Goal: Task Accomplishment & Management: Manage account settings

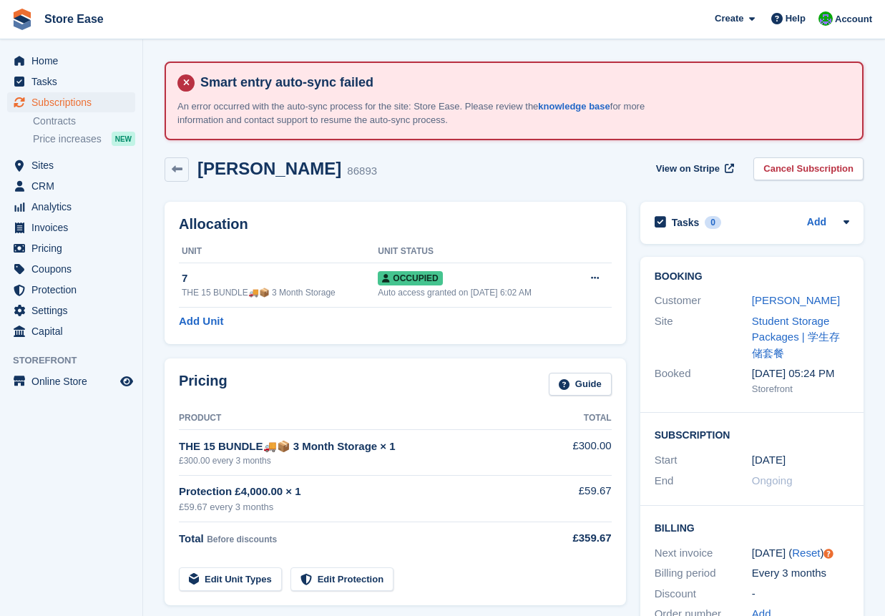
click at [68, 105] on span "Subscriptions" at bounding box center [74, 102] width 86 height 20
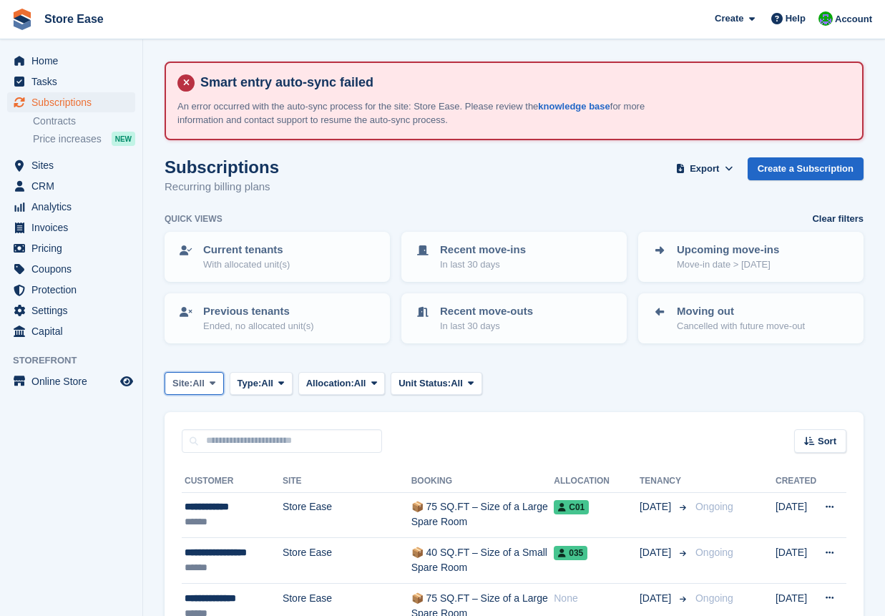
click at [204, 381] on span "All" at bounding box center [199, 384] width 12 height 14
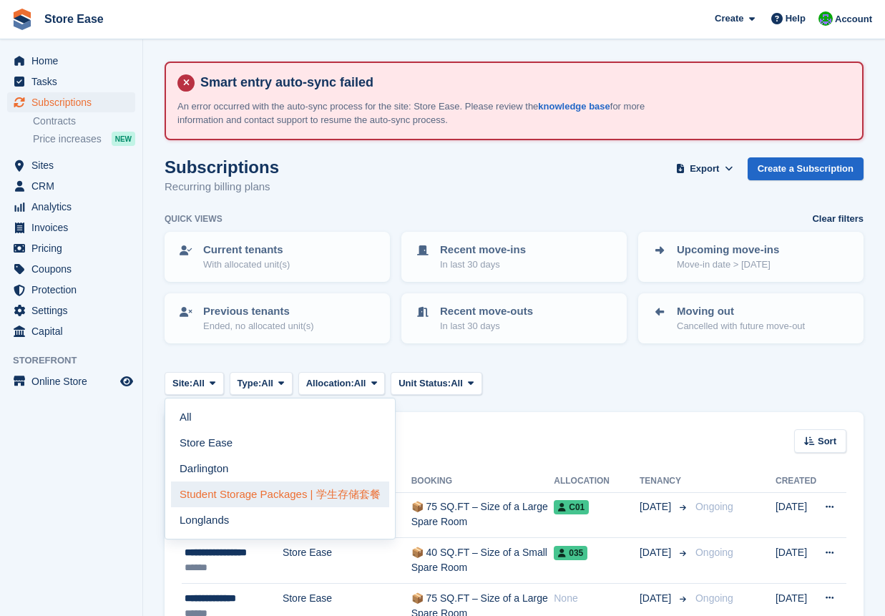
click at [228, 489] on link "Student Storage Packages | 学生存储套餐" at bounding box center [280, 495] width 218 height 26
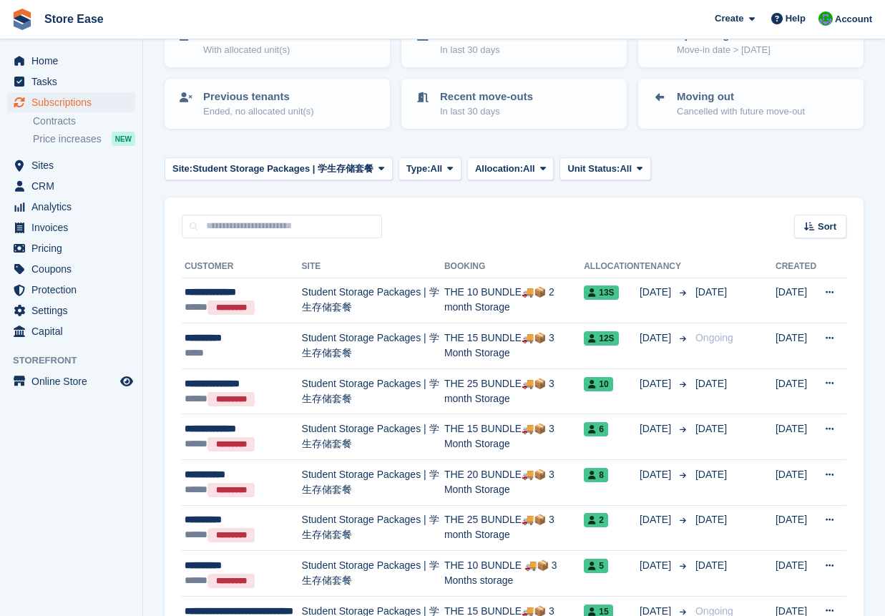
scroll to position [143, 0]
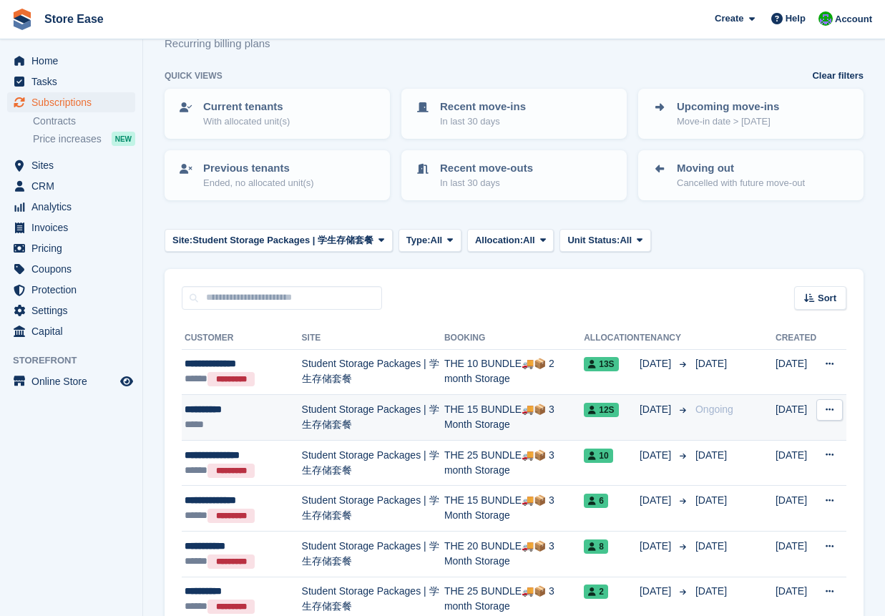
click at [336, 414] on td "Student Storage Packages | 学生存储套餐" at bounding box center [373, 418] width 142 height 46
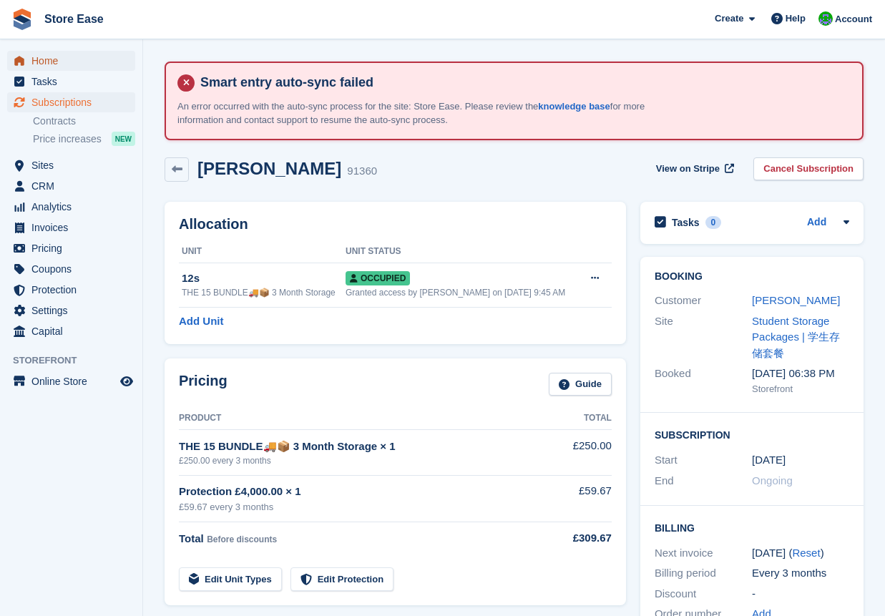
click at [40, 59] on span "Home" at bounding box center [74, 61] width 86 height 20
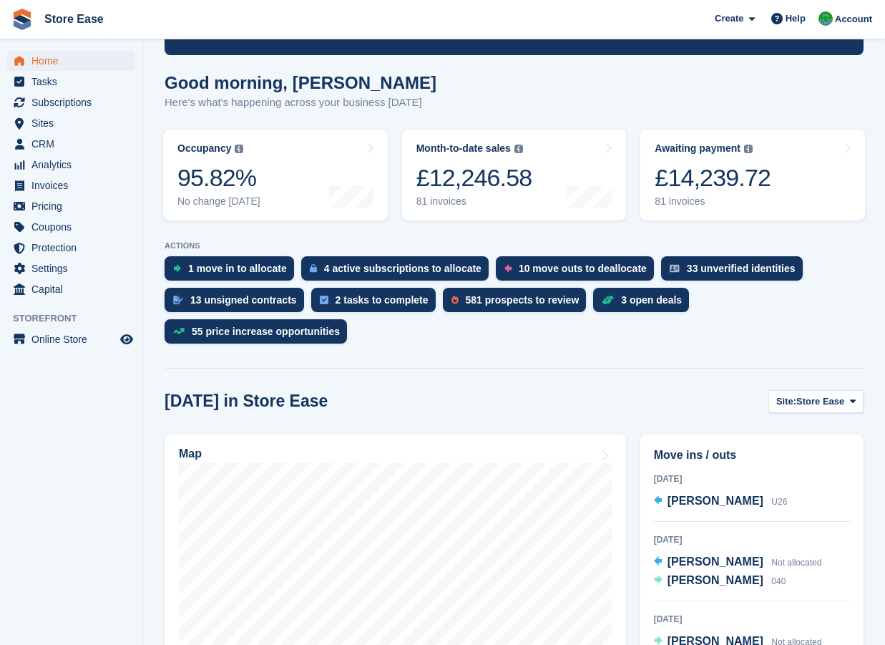
scroll to position [286, 0]
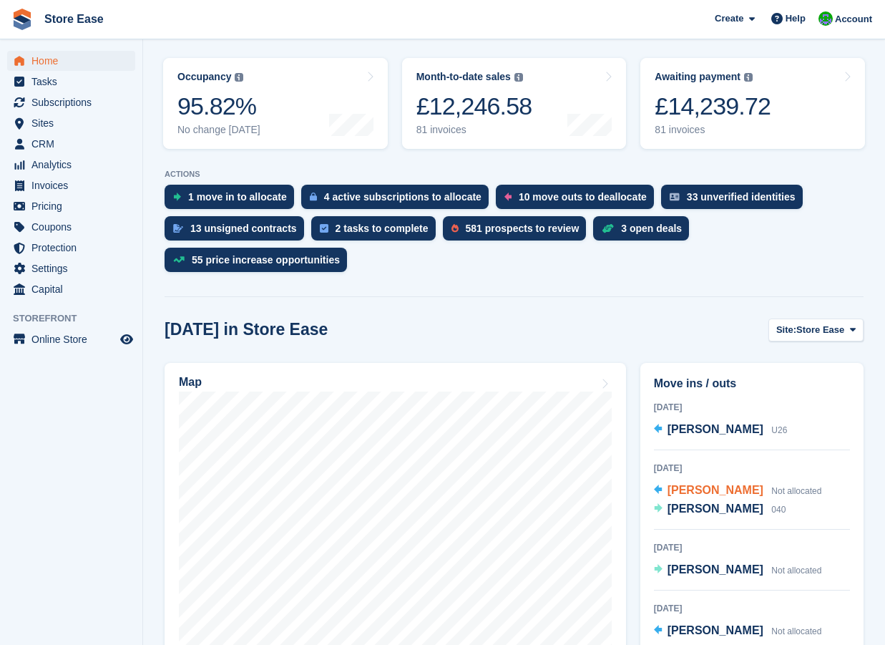
click at [694, 484] on span "[PERSON_NAME]" at bounding box center [716, 490] width 96 height 12
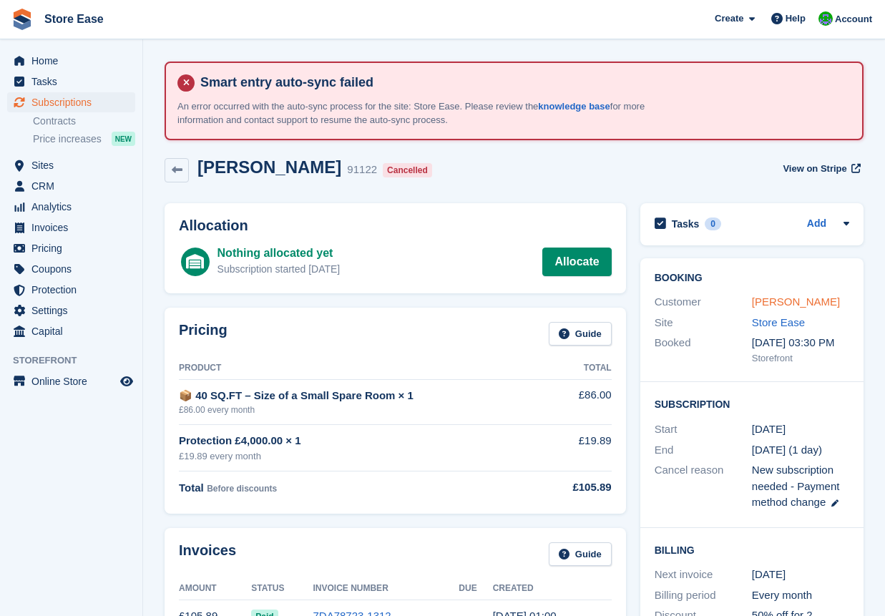
click at [775, 304] on link "[PERSON_NAME]" at bounding box center [796, 302] width 88 height 12
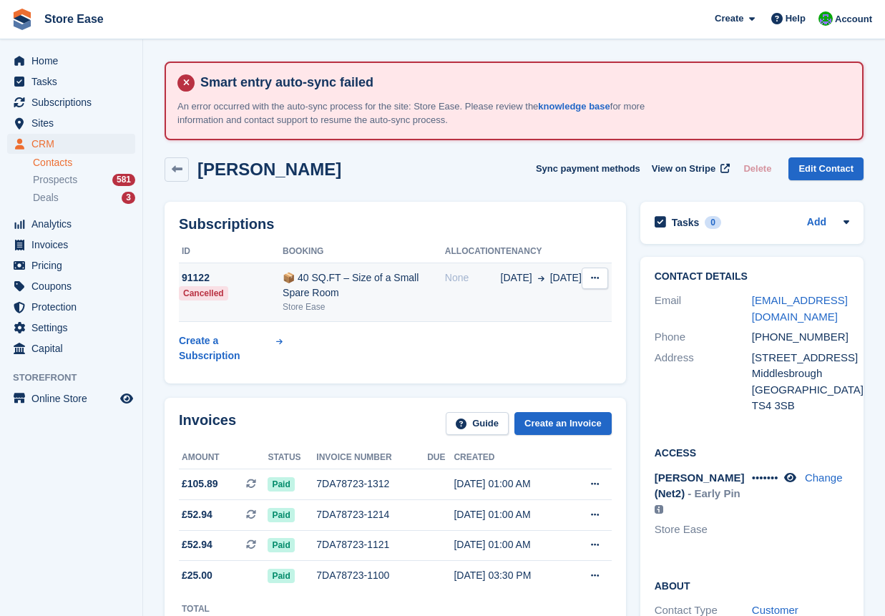
click at [597, 286] on button at bounding box center [595, 278] width 26 height 21
click at [455, 341] on table "ID Booking Allocation Tenancy 91122 Cancelled 📦 40 SQ.FT – Size of a Small Spar…" at bounding box center [395, 305] width 433 height 129
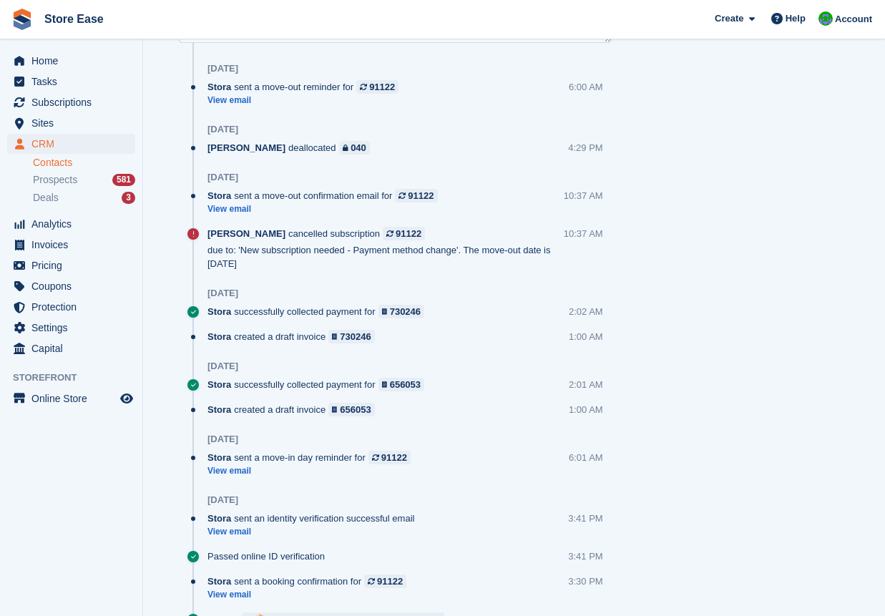
scroll to position [1394, 0]
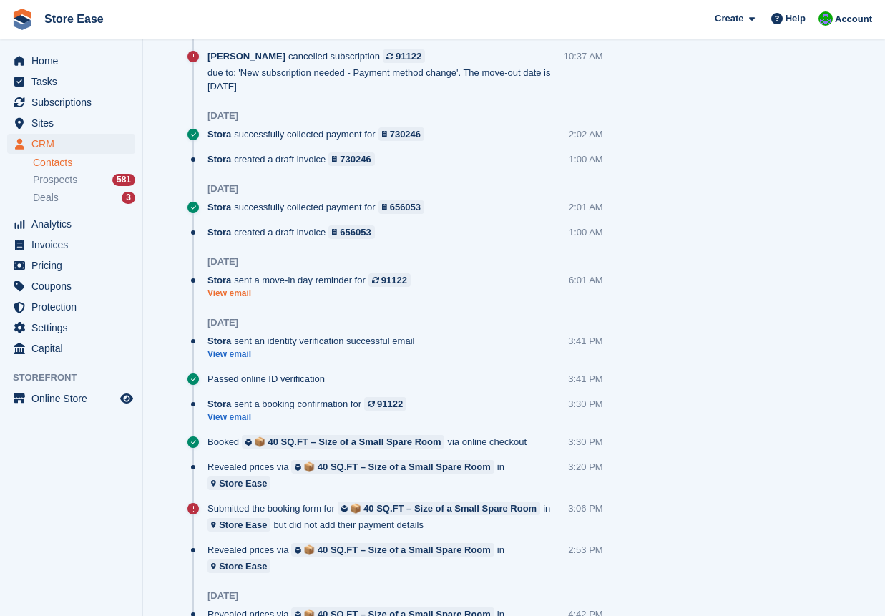
click at [230, 288] on link "View email" at bounding box center [313, 294] width 210 height 12
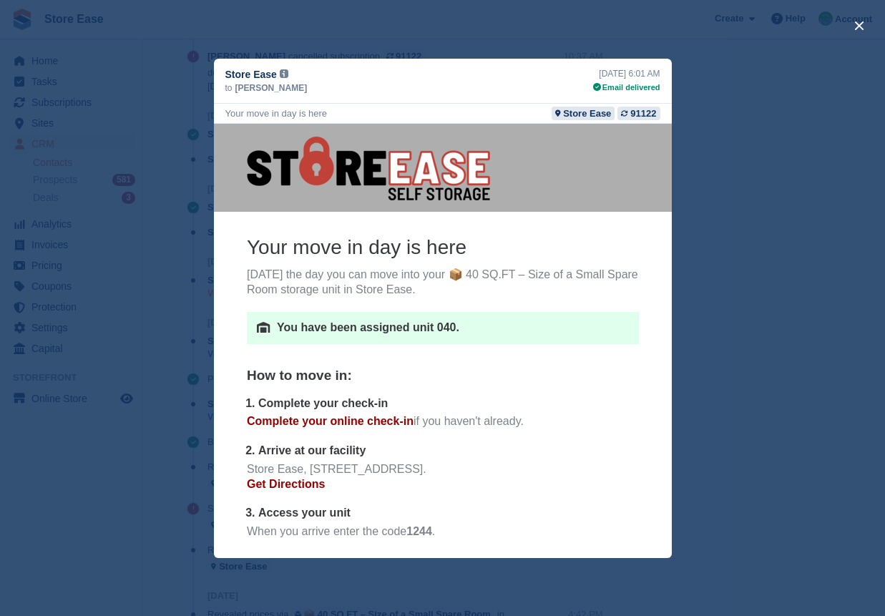
scroll to position [0, 0]
click at [288, 36] on div "close" at bounding box center [442, 308] width 885 height 616
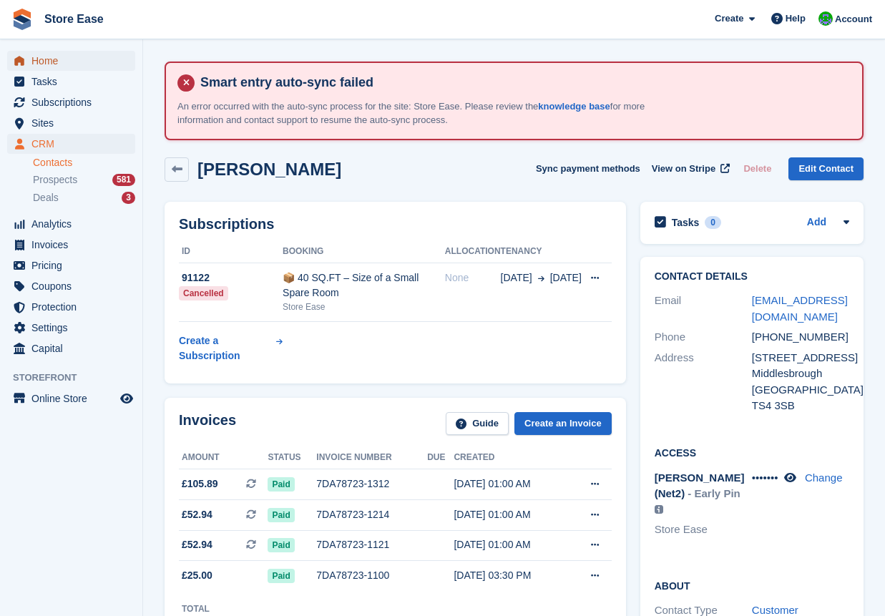
click at [50, 59] on span "Home" at bounding box center [74, 61] width 86 height 20
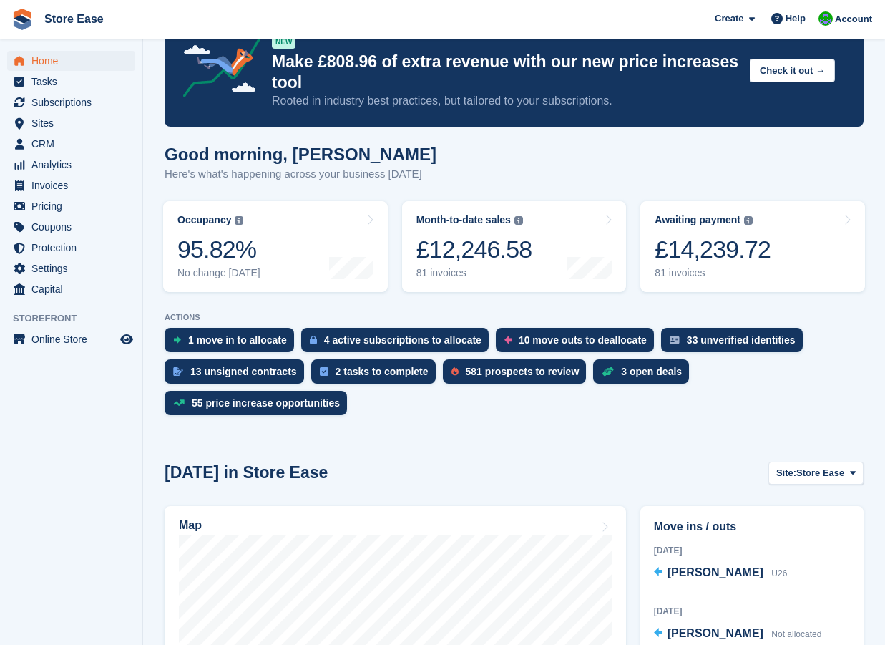
scroll to position [358, 0]
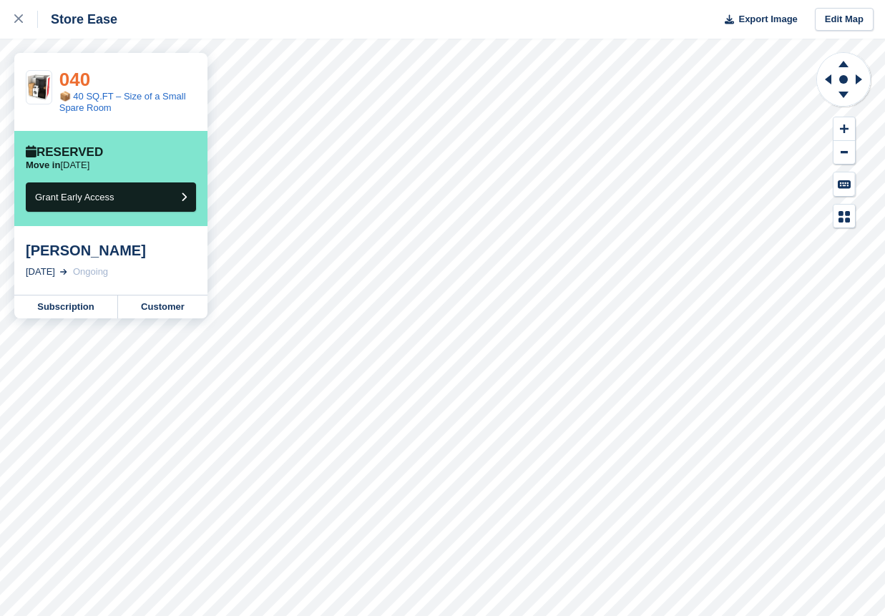
click at [80, 79] on link "040" at bounding box center [74, 79] width 31 height 21
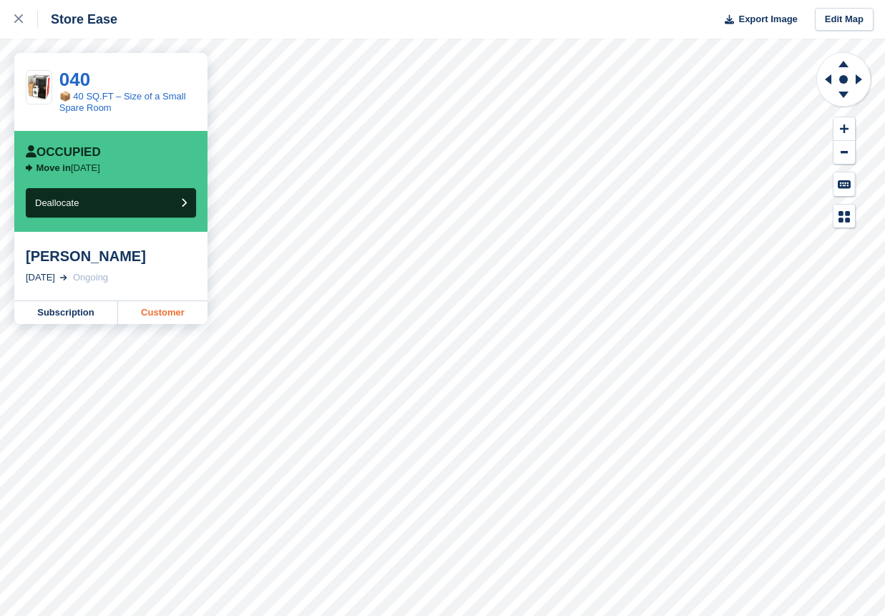
click at [152, 311] on link "Customer" at bounding box center [162, 312] width 89 height 23
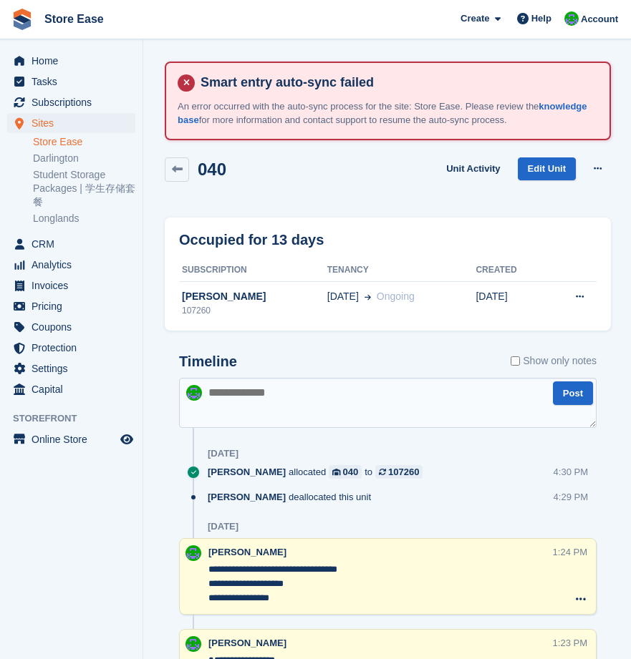
click at [522, 203] on div "040 Unit Activity Edit Unit Grant Early Access Deallocate" at bounding box center [387, 180] width 460 height 61
click at [46, 62] on span "Home" at bounding box center [74, 61] width 86 height 20
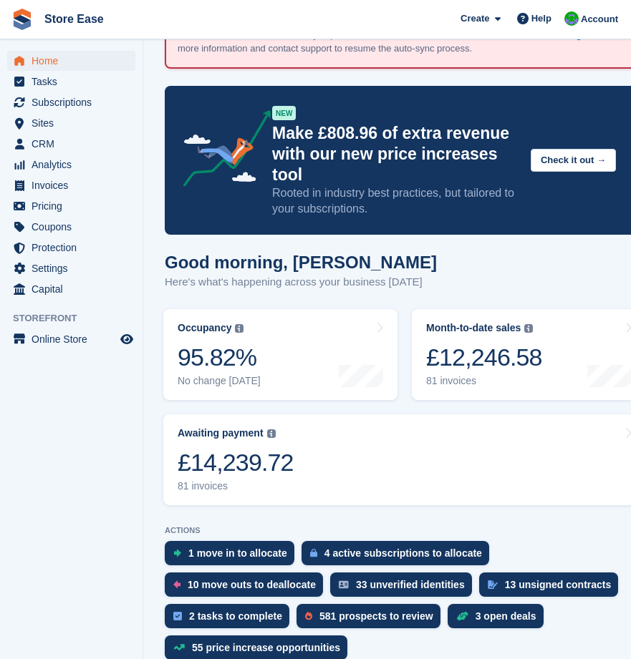
scroll to position [501, 0]
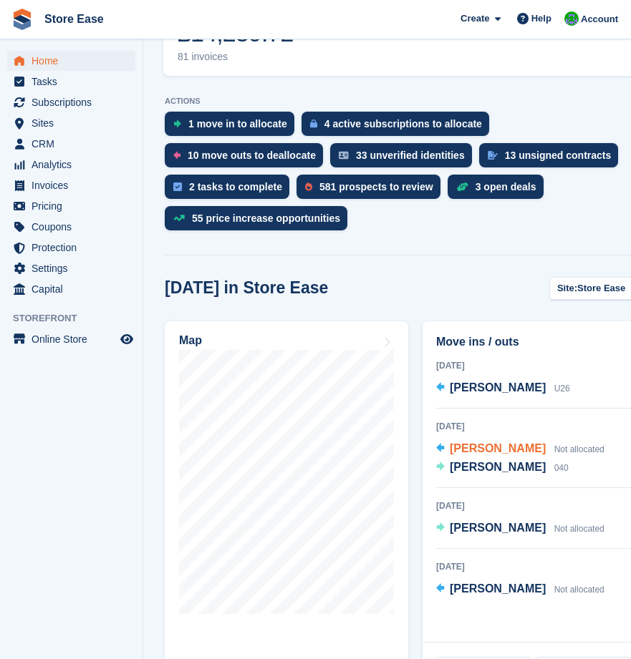
click at [487, 442] on span "Sue Deehan" at bounding box center [498, 448] width 96 height 12
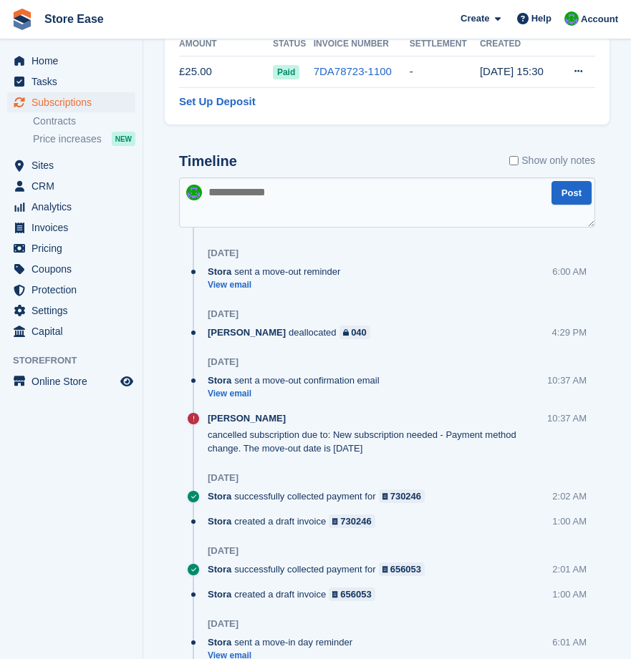
scroll to position [931, 0]
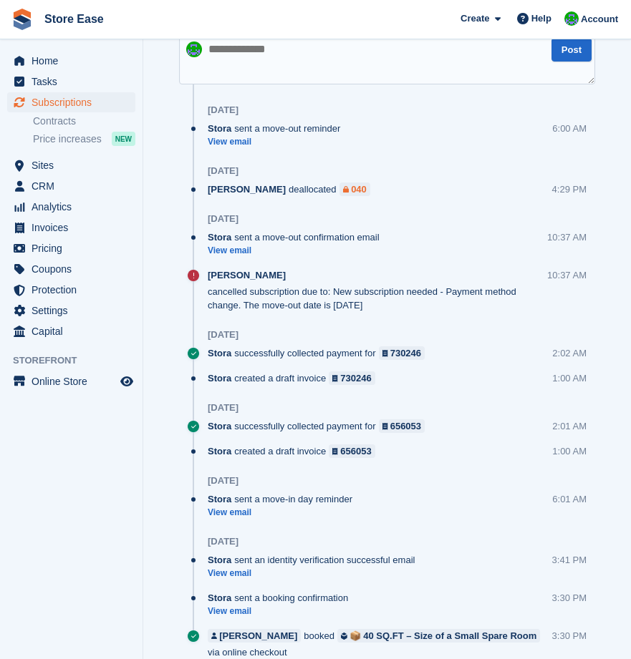
click at [353, 188] on div "040" at bounding box center [359, 190] width 16 height 14
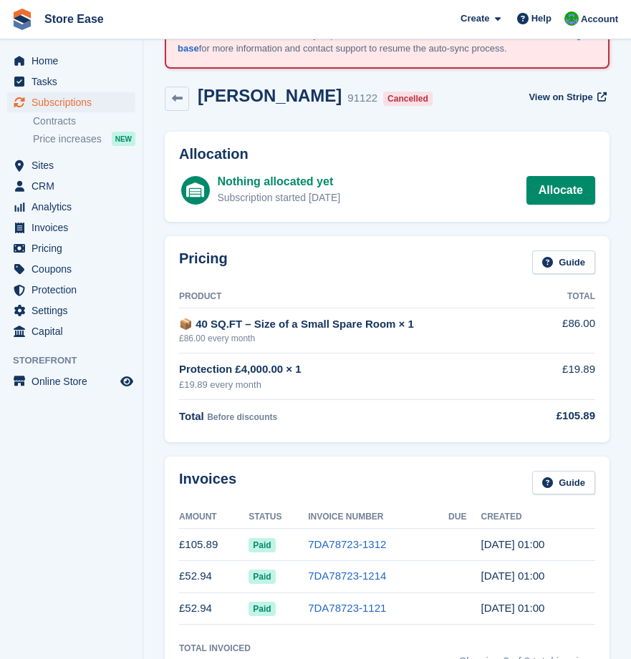
scroll to position [72, 0]
click at [52, 61] on span "Home" at bounding box center [74, 61] width 86 height 20
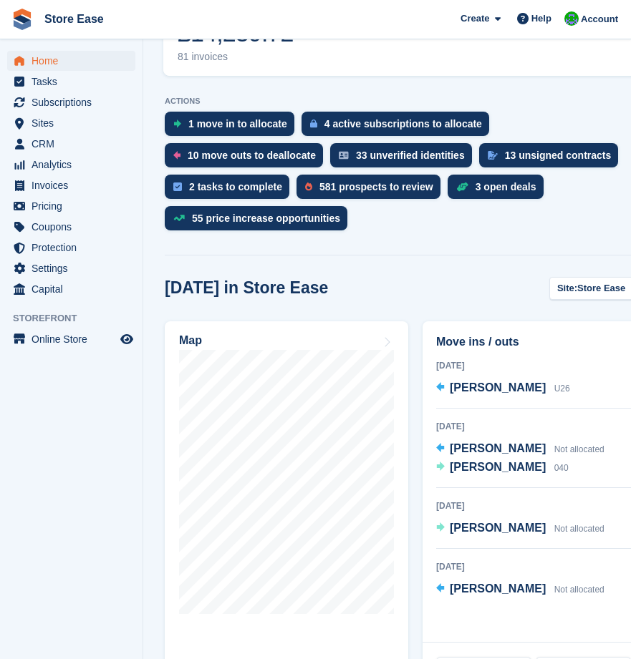
scroll to position [644, 0]
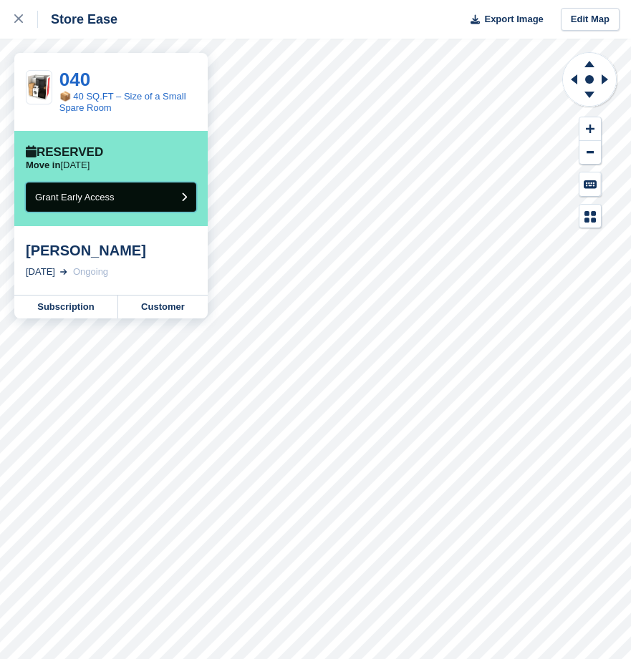
click at [113, 200] on button "Grant Early Access" at bounding box center [111, 197] width 170 height 29
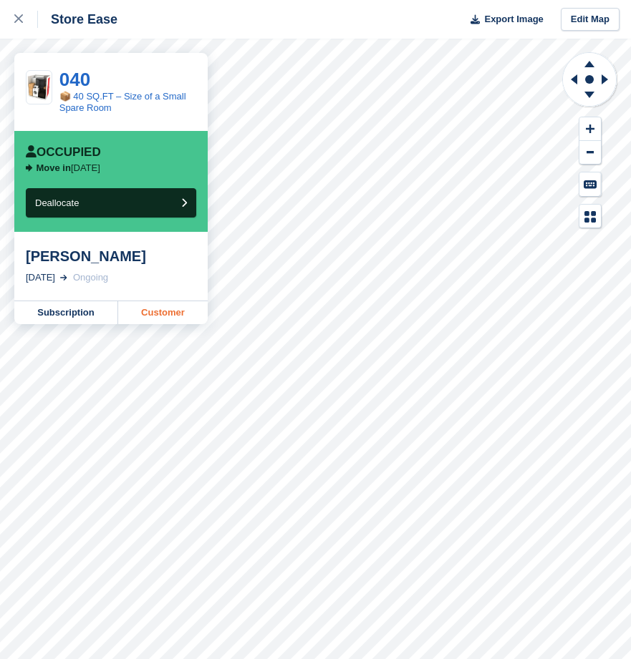
click at [162, 310] on link "Customer" at bounding box center [162, 312] width 89 height 23
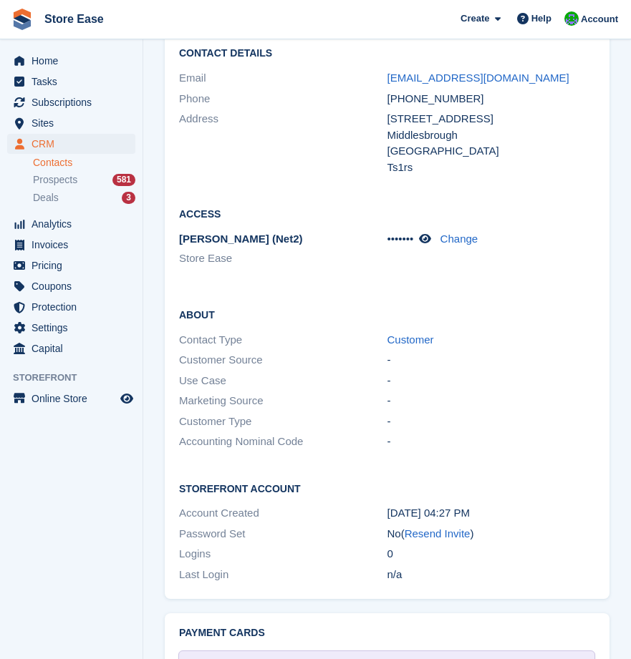
scroll to position [1345, 0]
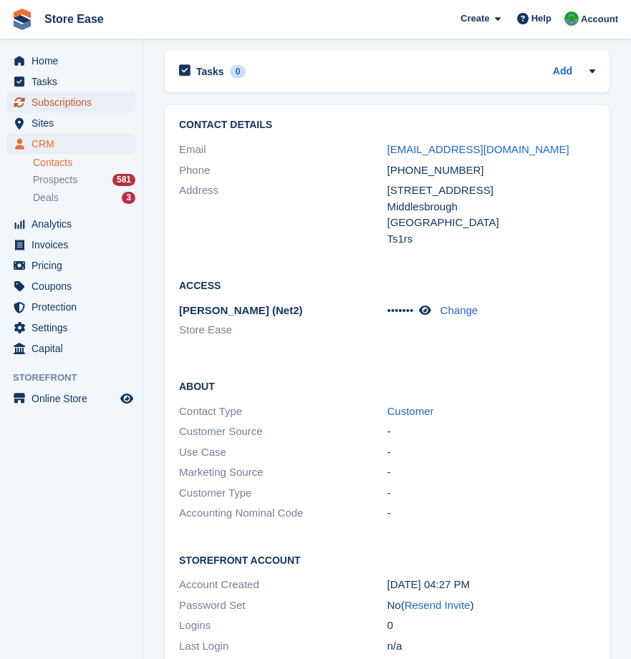
click at [75, 97] on span "Subscriptions" at bounding box center [74, 102] width 86 height 20
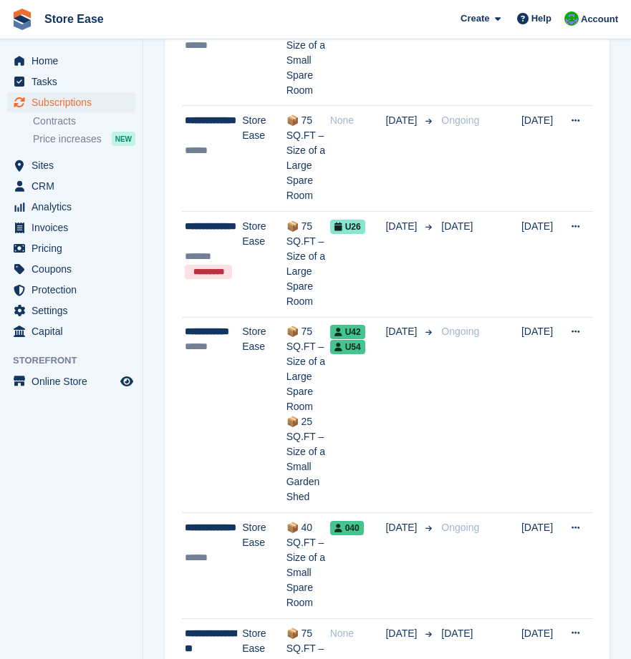
scroll to position [716, 0]
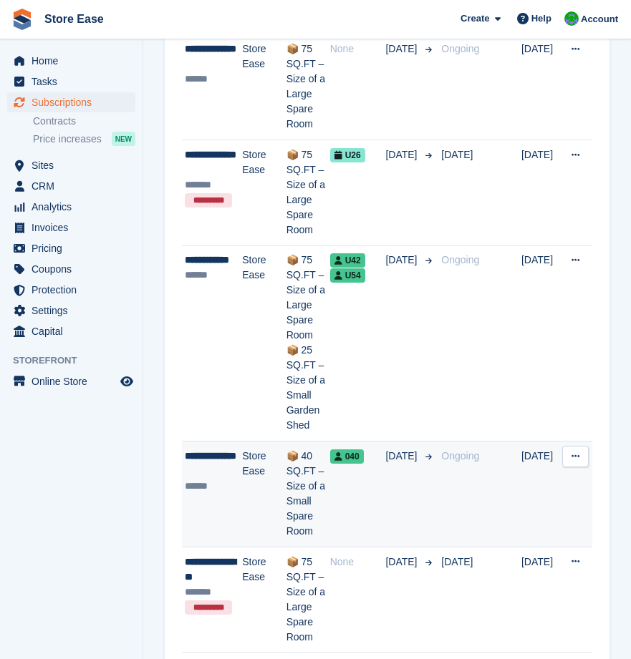
click at [236, 449] on div "**********" at bounding box center [213, 464] width 57 height 30
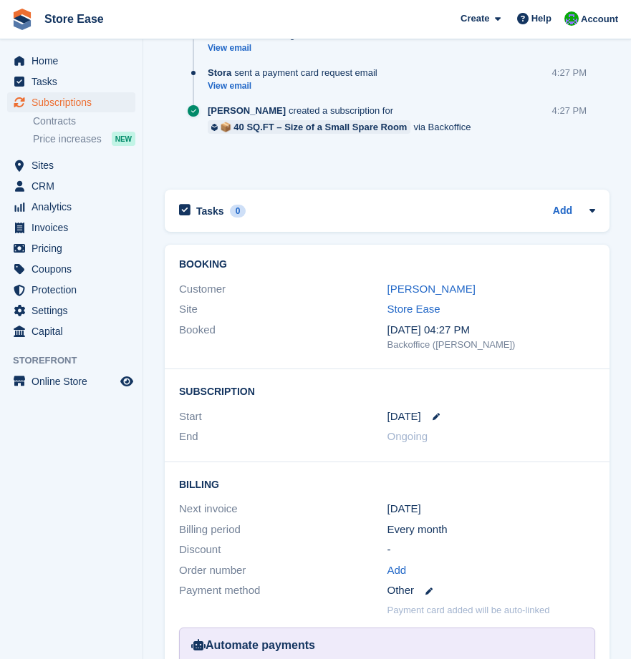
scroll to position [1288, 0]
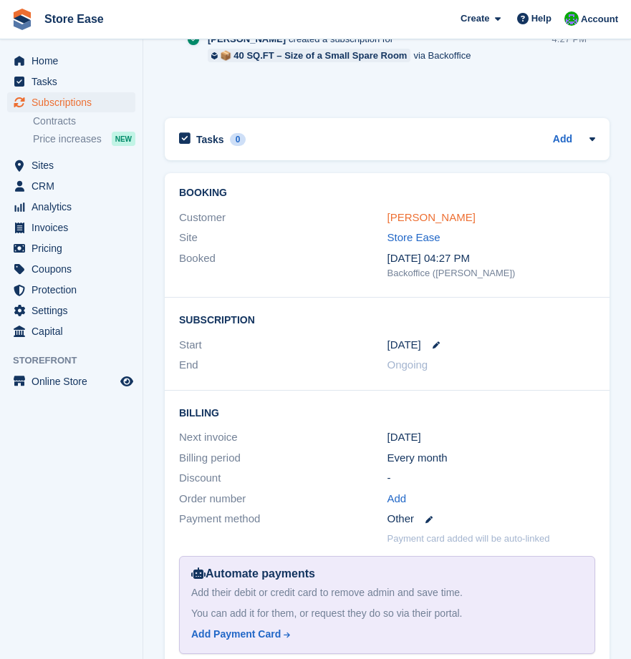
click at [424, 220] on link "[PERSON_NAME]" at bounding box center [431, 217] width 88 height 12
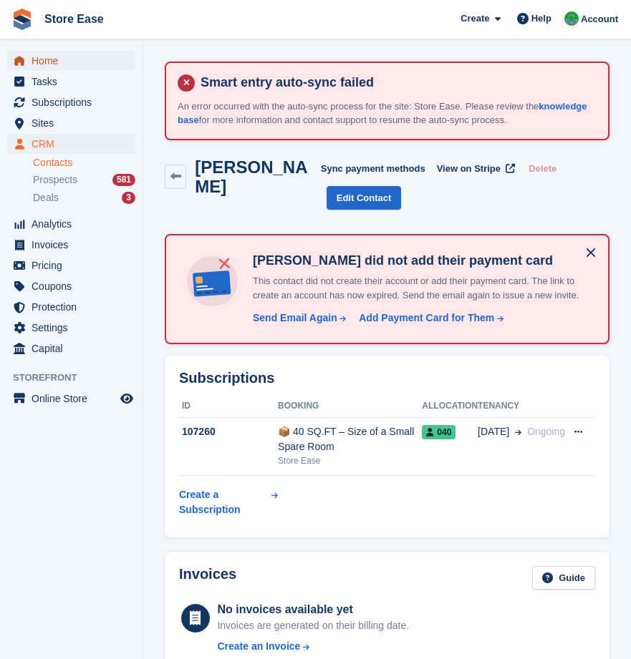
click at [41, 61] on span "Home" at bounding box center [74, 61] width 86 height 20
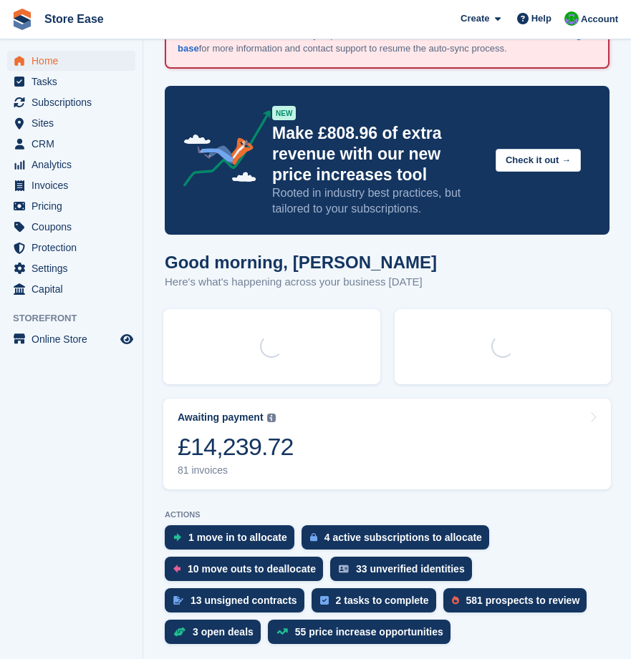
scroll to position [72, 0]
